Goal: Navigation & Orientation: Find specific page/section

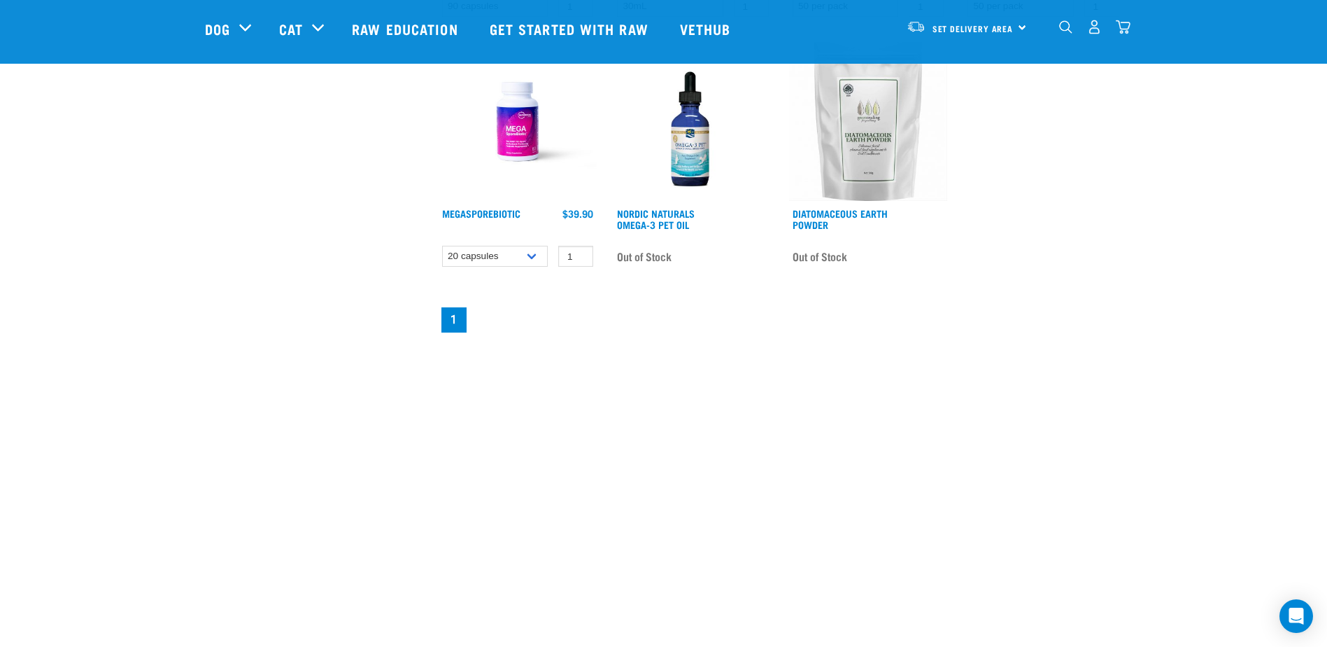
scroll to position [1120, 0]
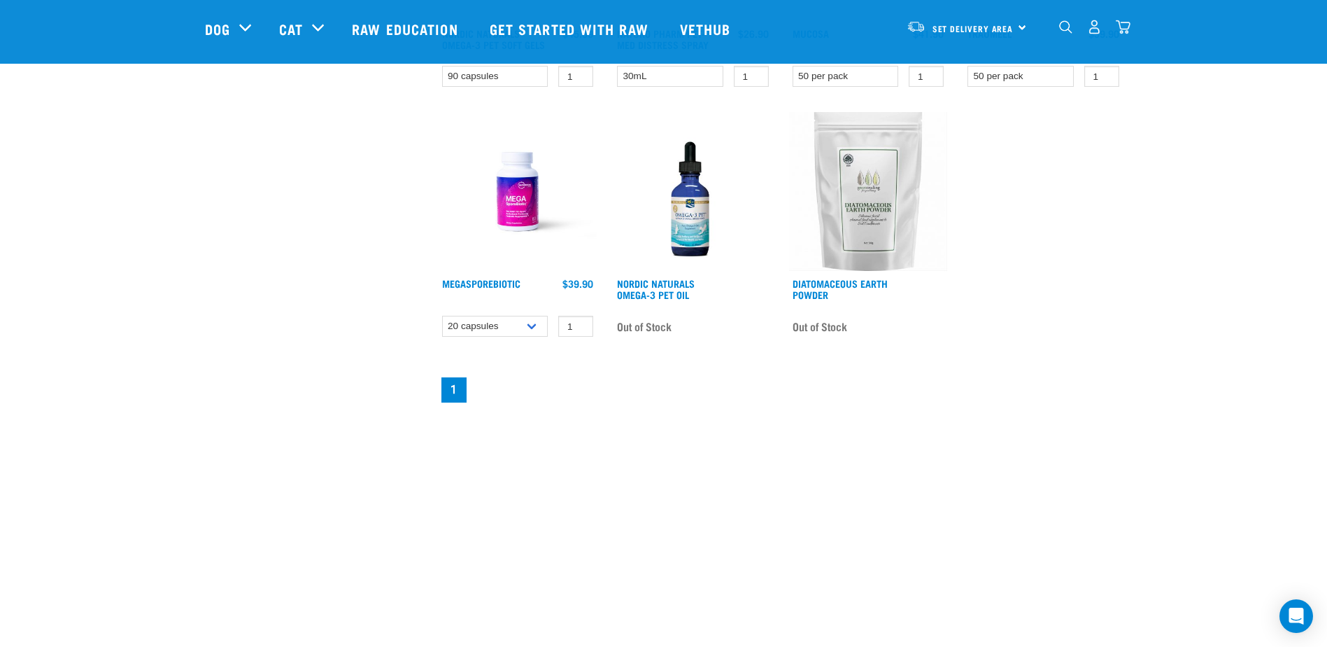
click at [507, 185] on img at bounding box center [518, 191] width 159 height 159
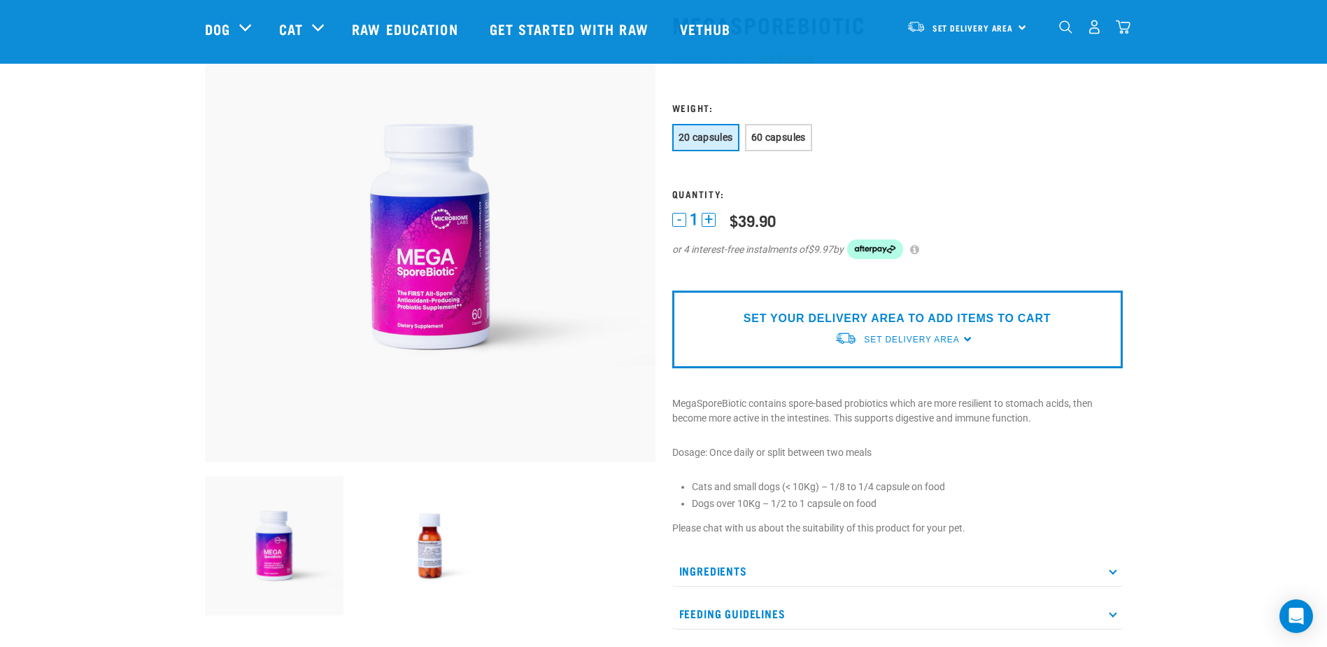
scroll to position [70, 0]
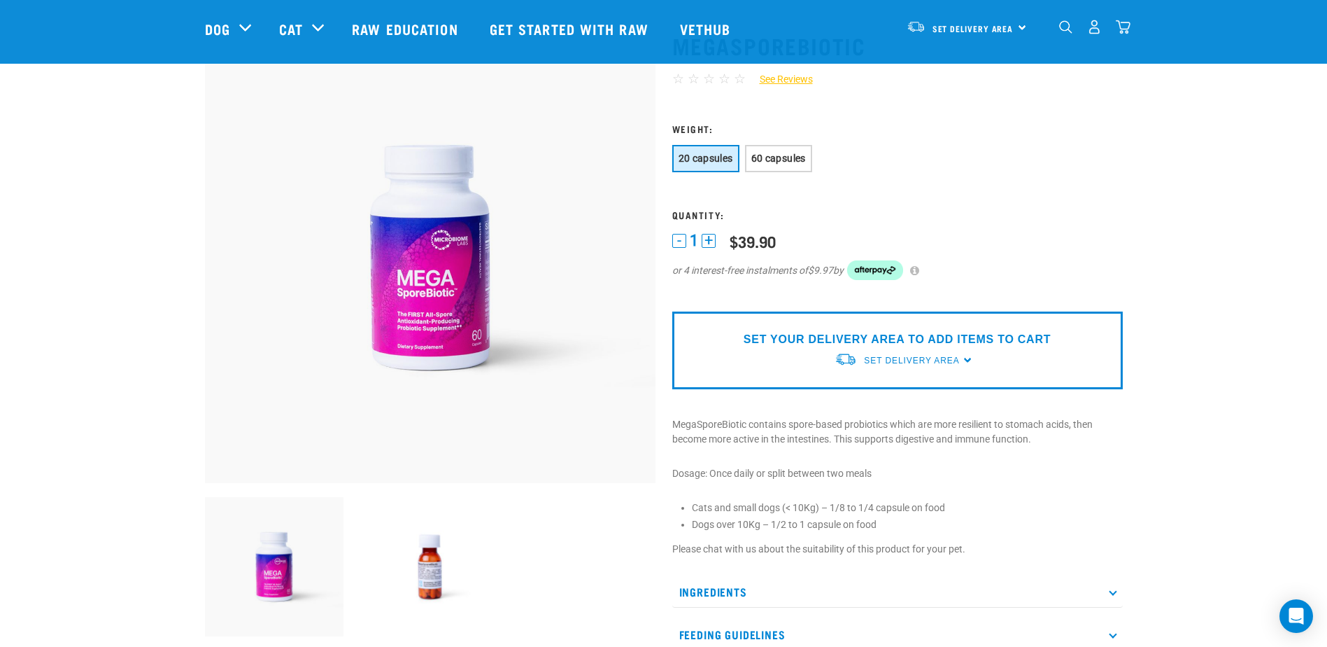
click at [424, 586] on img at bounding box center [429, 566] width 139 height 139
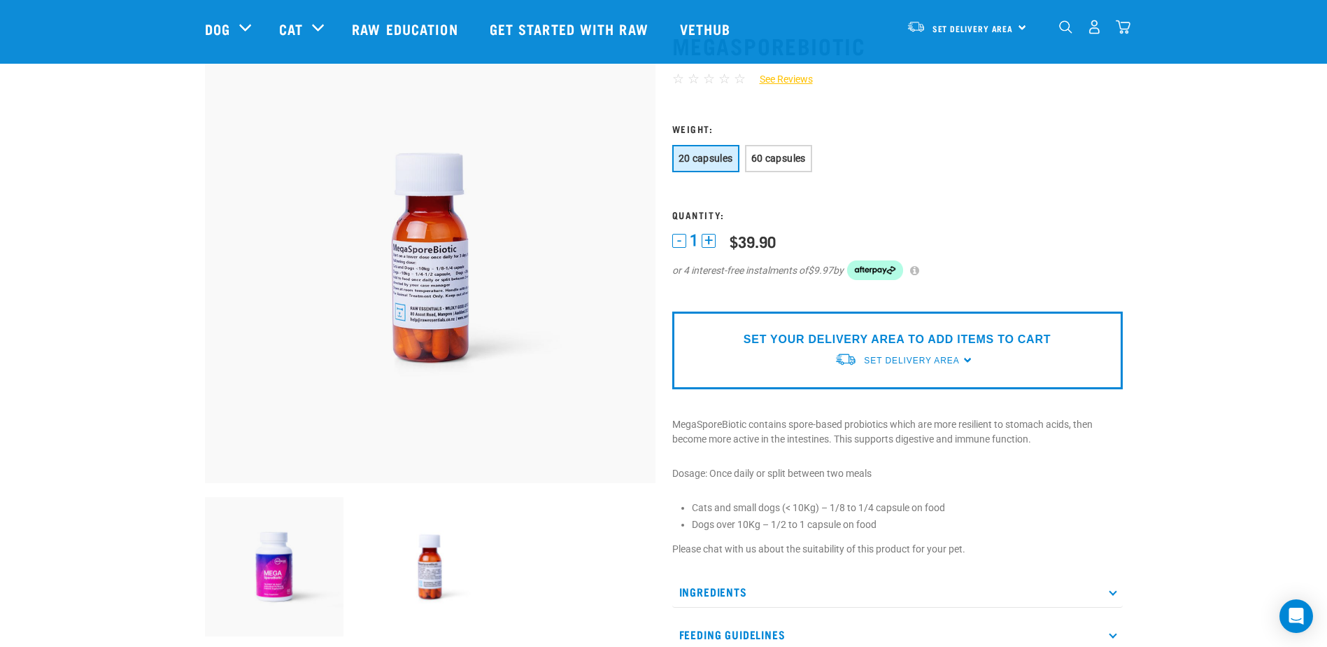
click at [276, 551] on img at bounding box center [274, 566] width 139 height 139
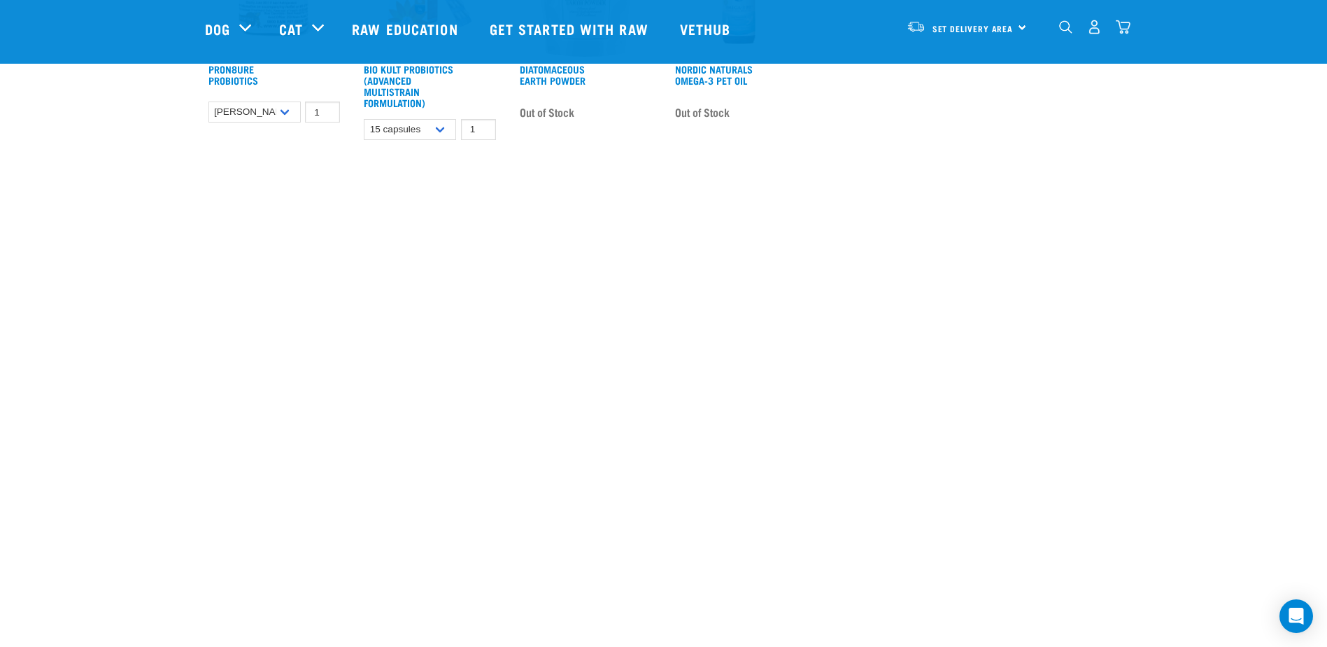
scroll to position [770, 0]
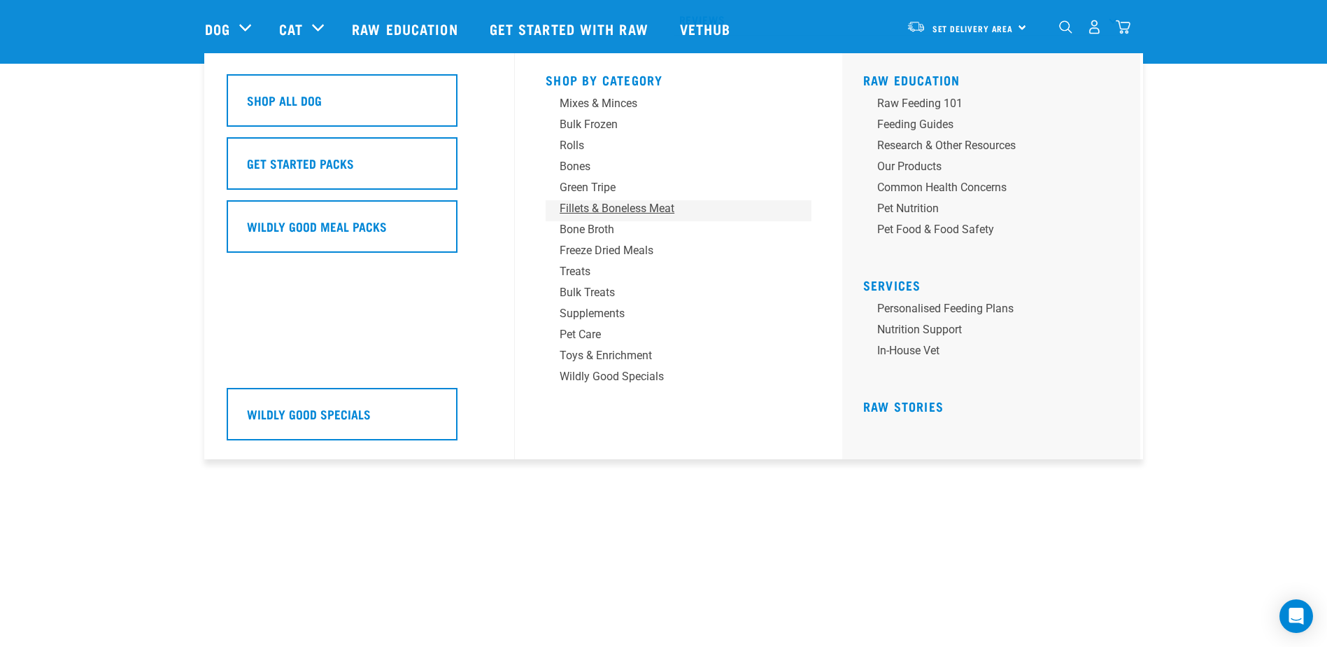
click at [649, 209] on div "Fillets & Boneless Meat" at bounding box center [669, 208] width 218 height 17
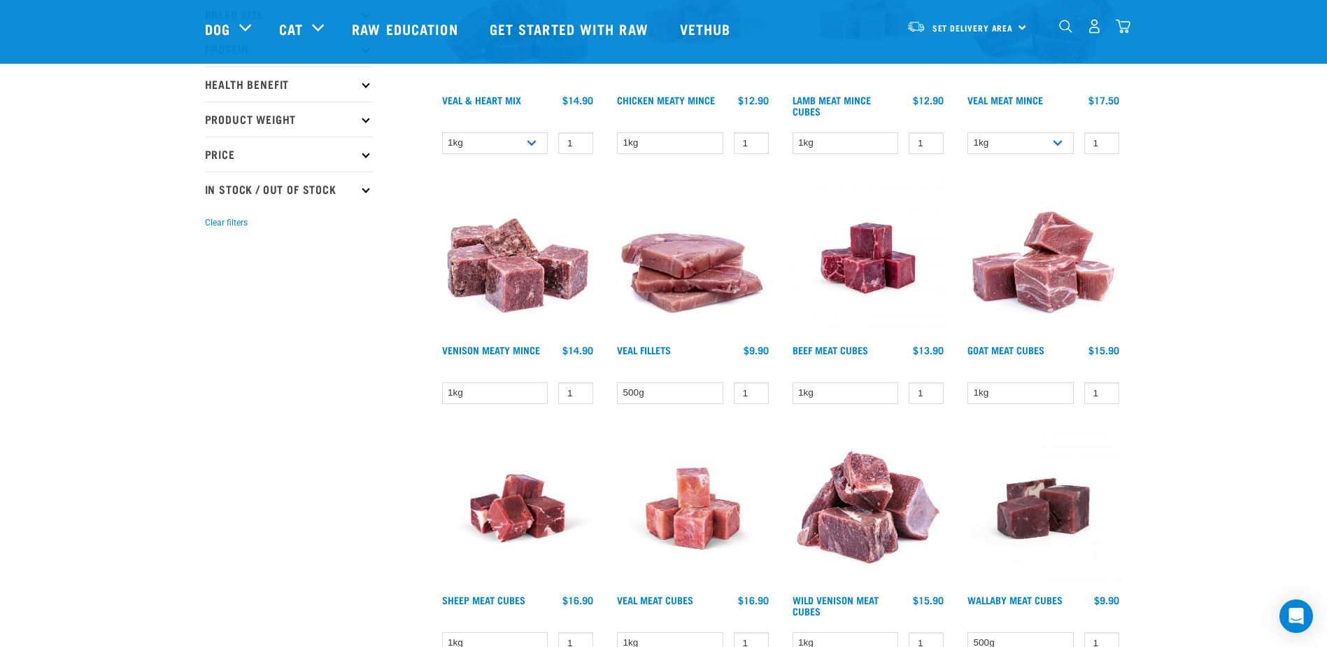
scroll to position [210, 0]
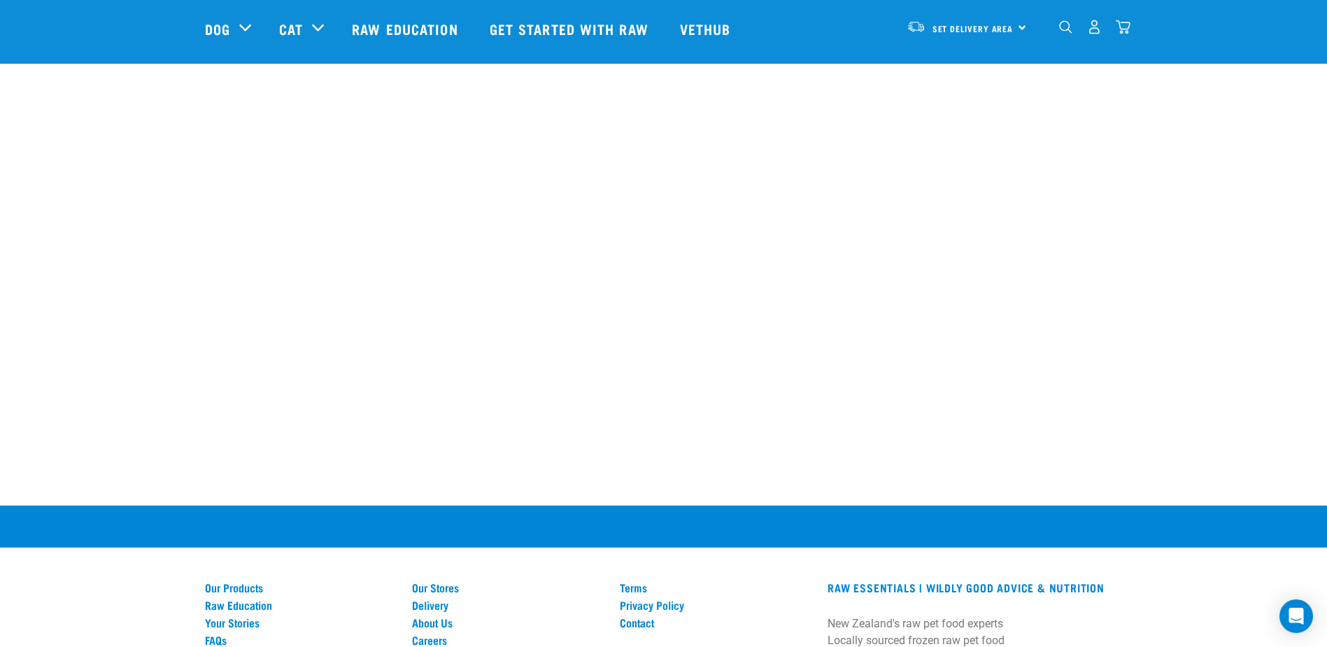
scroll to position [1330, 0]
